Goal: Check status

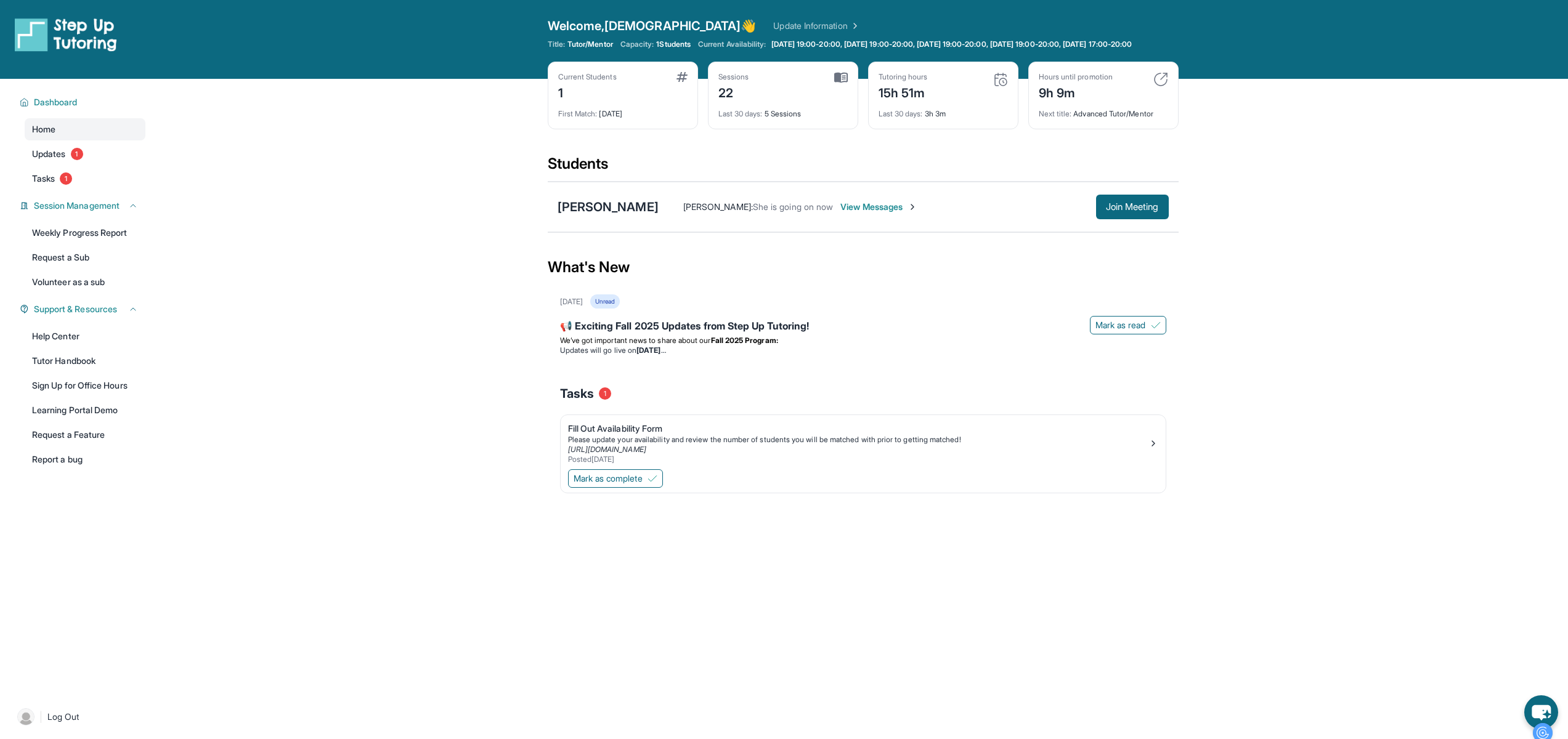
click at [1002, 87] on img at bounding box center [1000, 79] width 15 height 15
click at [901, 100] on div "15h 51m" at bounding box center [903, 92] width 49 height 20
click at [899, 81] on div "Tutoring hours 15h 51m Last 30 days : 3h 3m" at bounding box center [943, 95] width 150 height 68
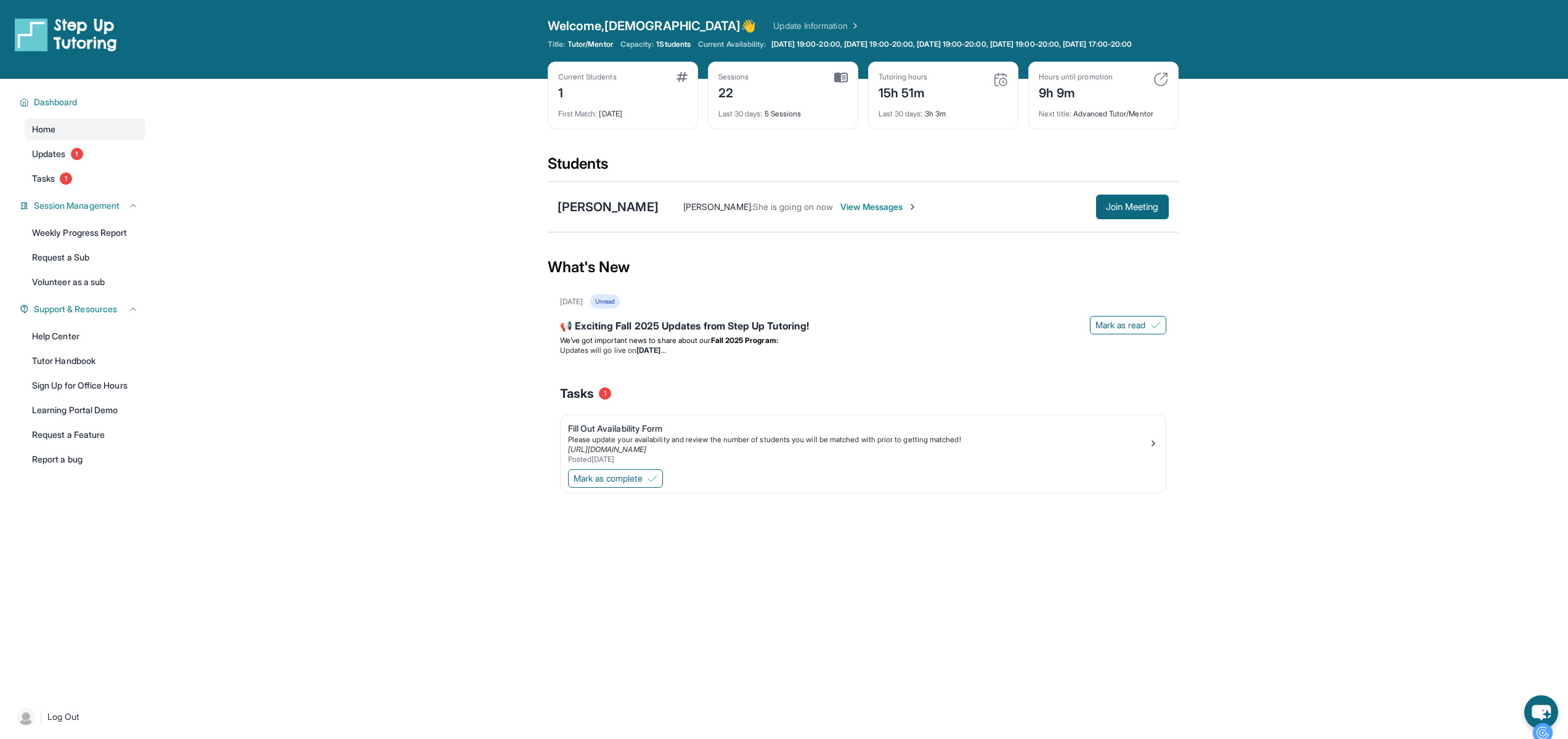
click at [899, 93] on div "15h 51m" at bounding box center [903, 92] width 49 height 20
click at [946, 173] on div "Students" at bounding box center [863, 168] width 631 height 27
